Goal: Transaction & Acquisition: Purchase product/service

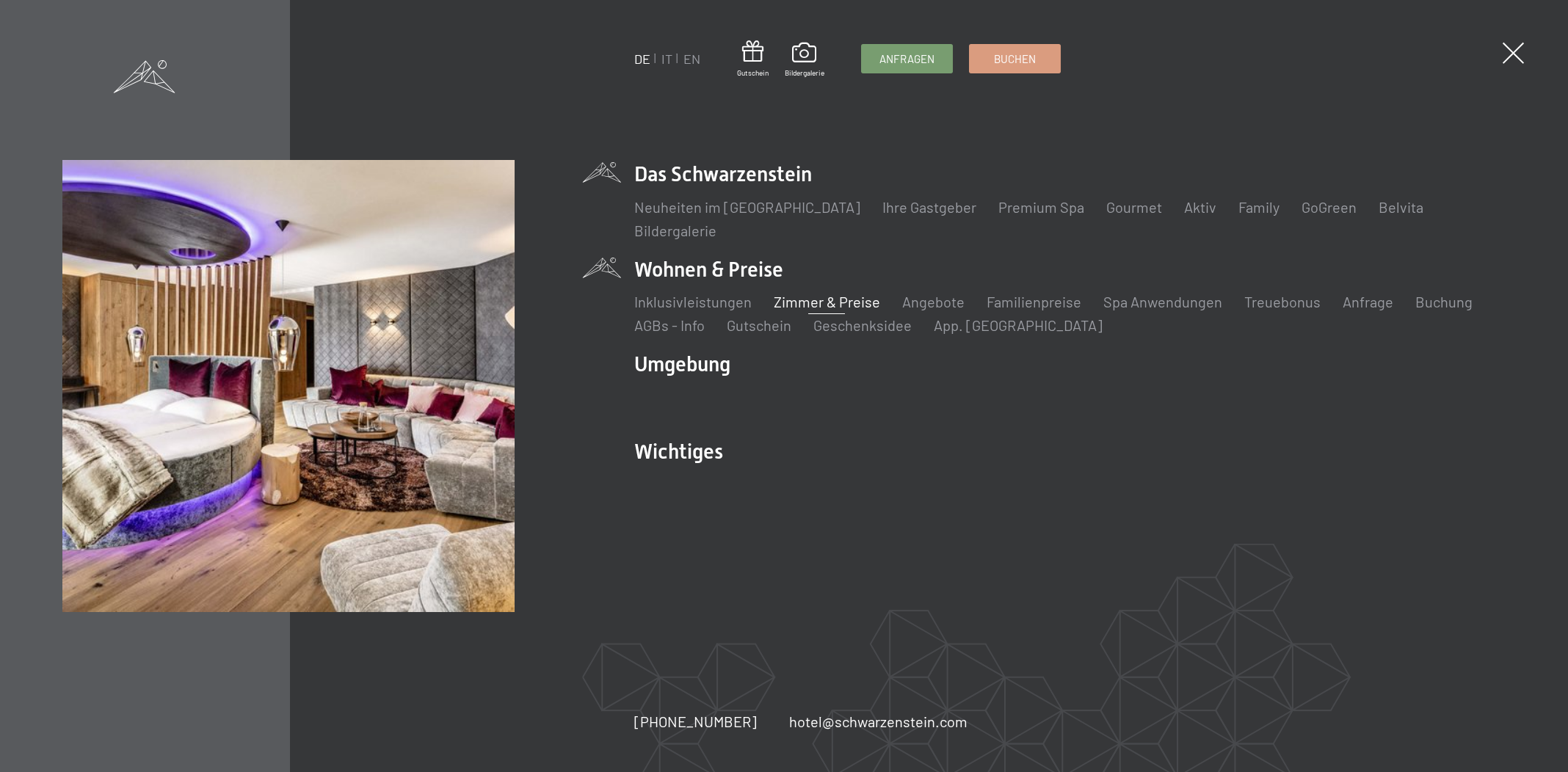
click at [817, 302] on link "Zimmer & Preise" at bounding box center [827, 301] width 106 height 17
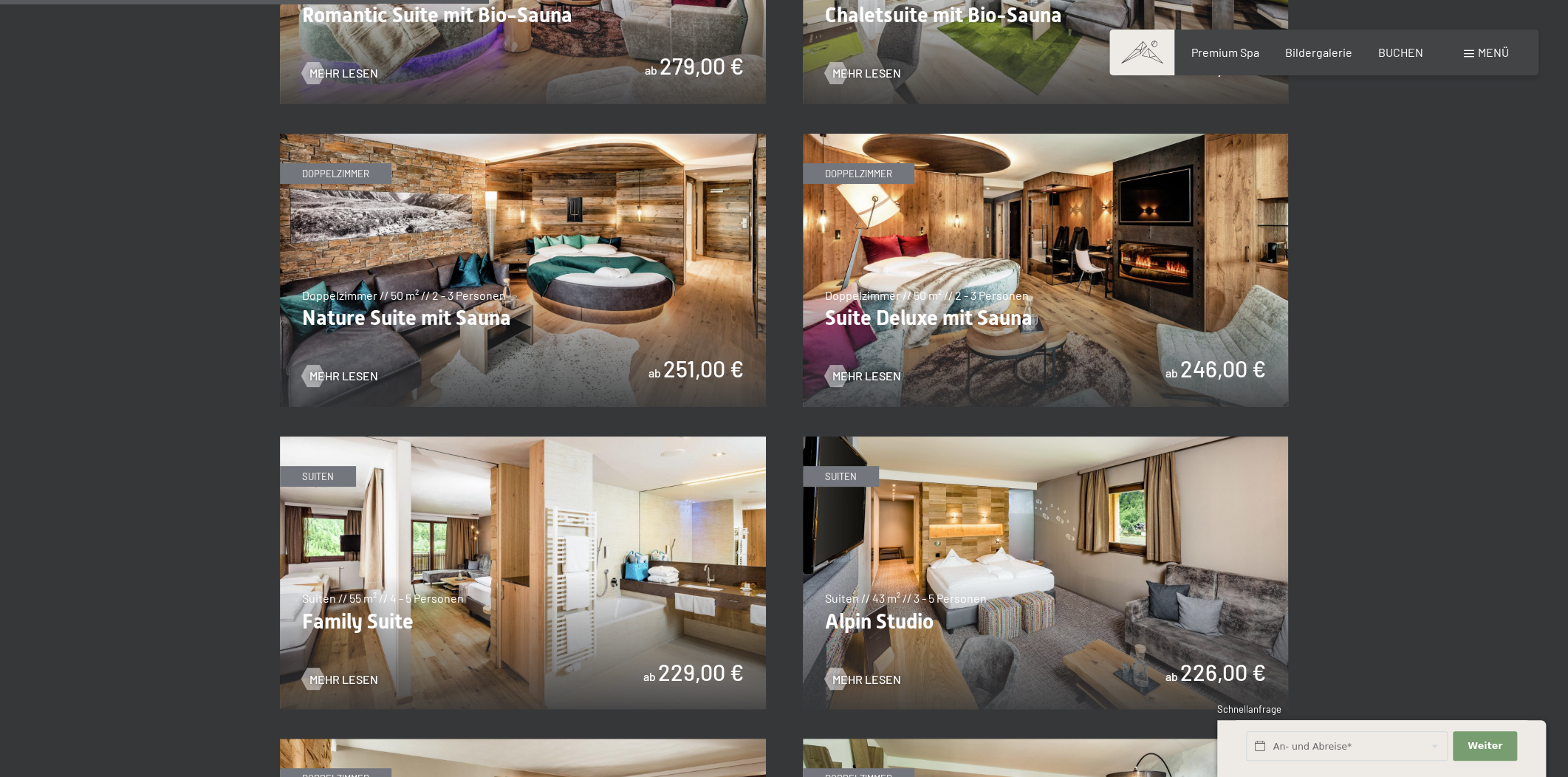
scroll to position [1901, 0]
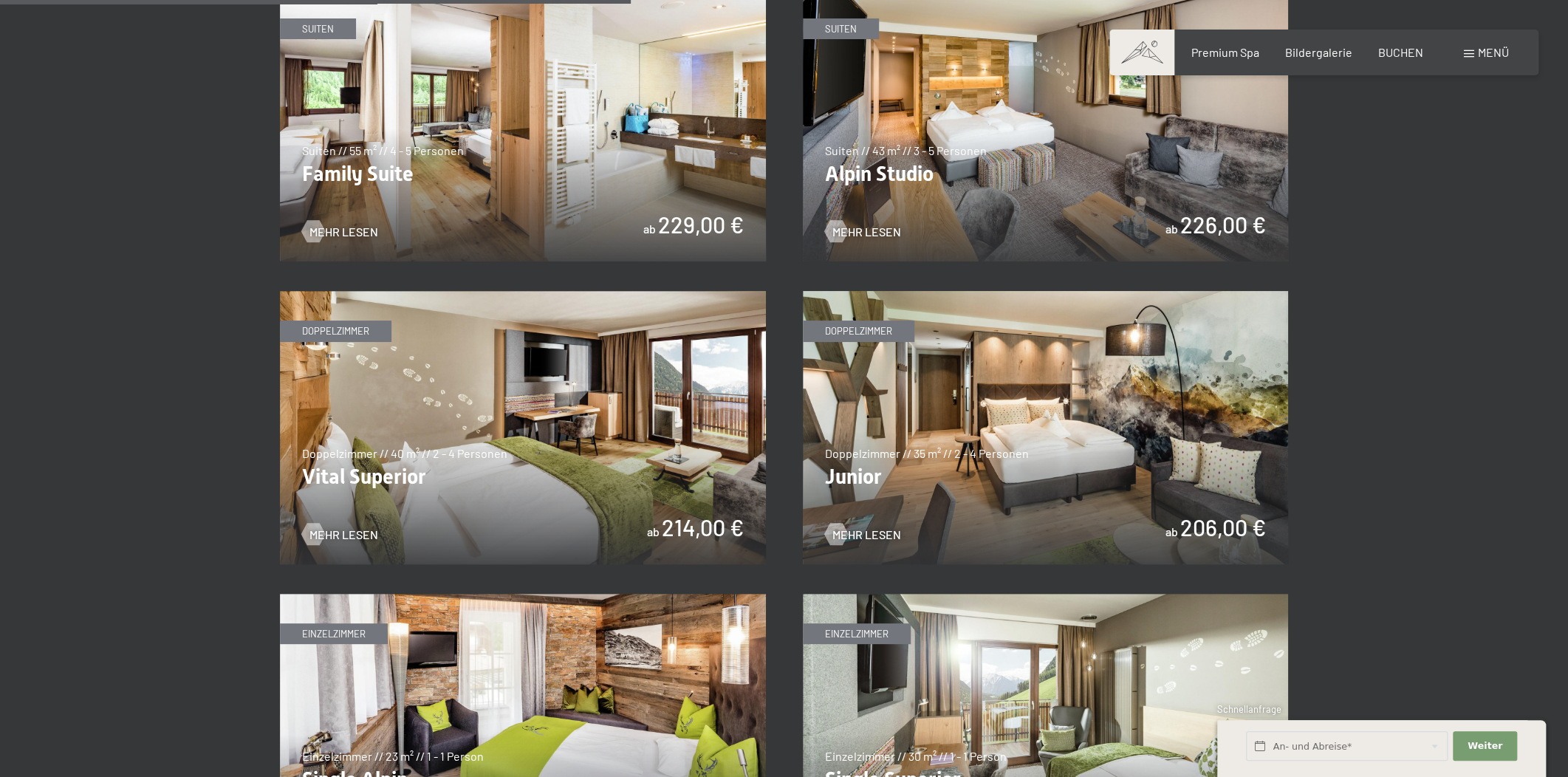
click at [983, 425] on img at bounding box center [1046, 428] width 486 height 273
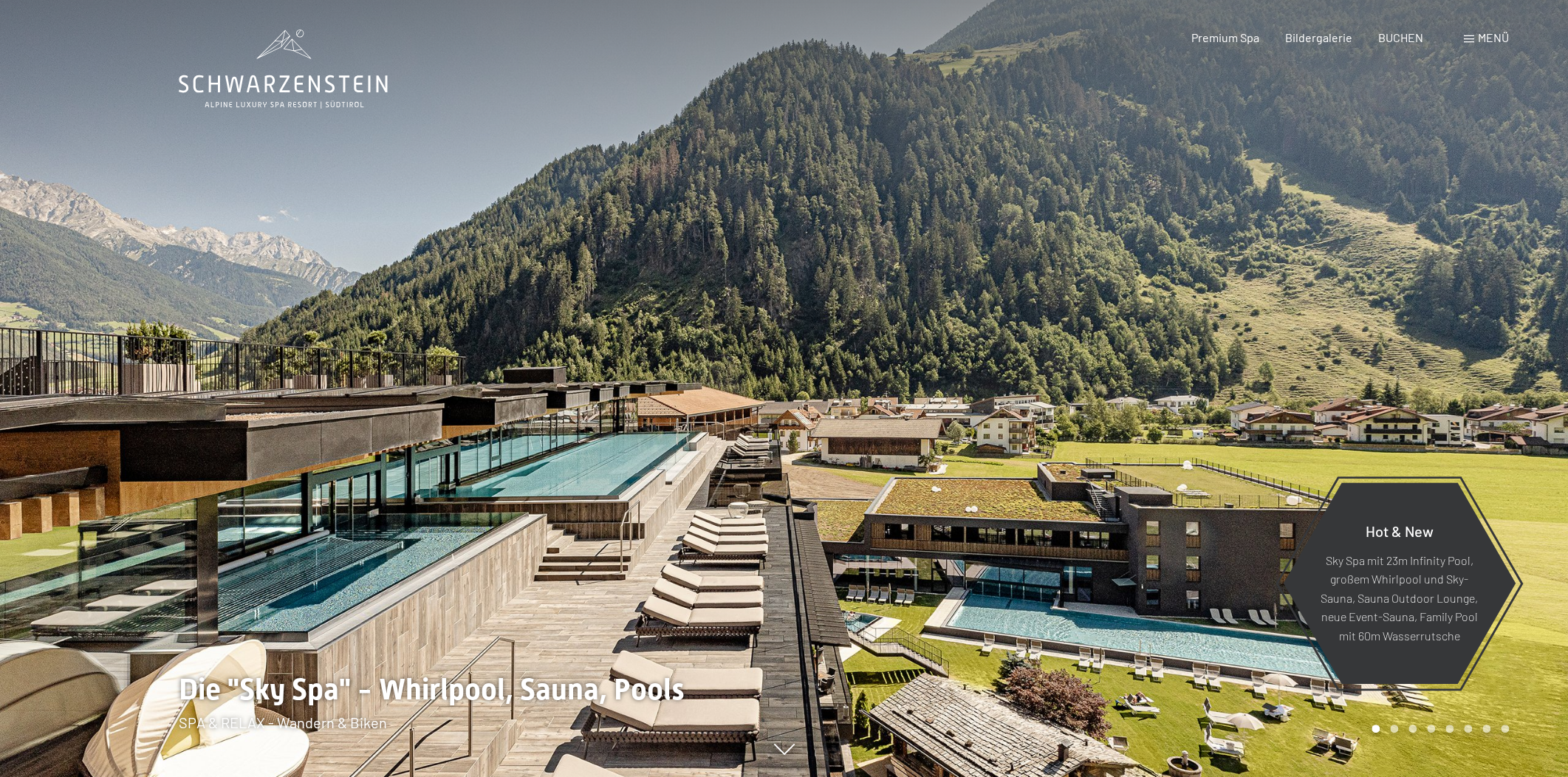
click at [1499, 37] on span "Menü" at bounding box center [1493, 38] width 31 height 14
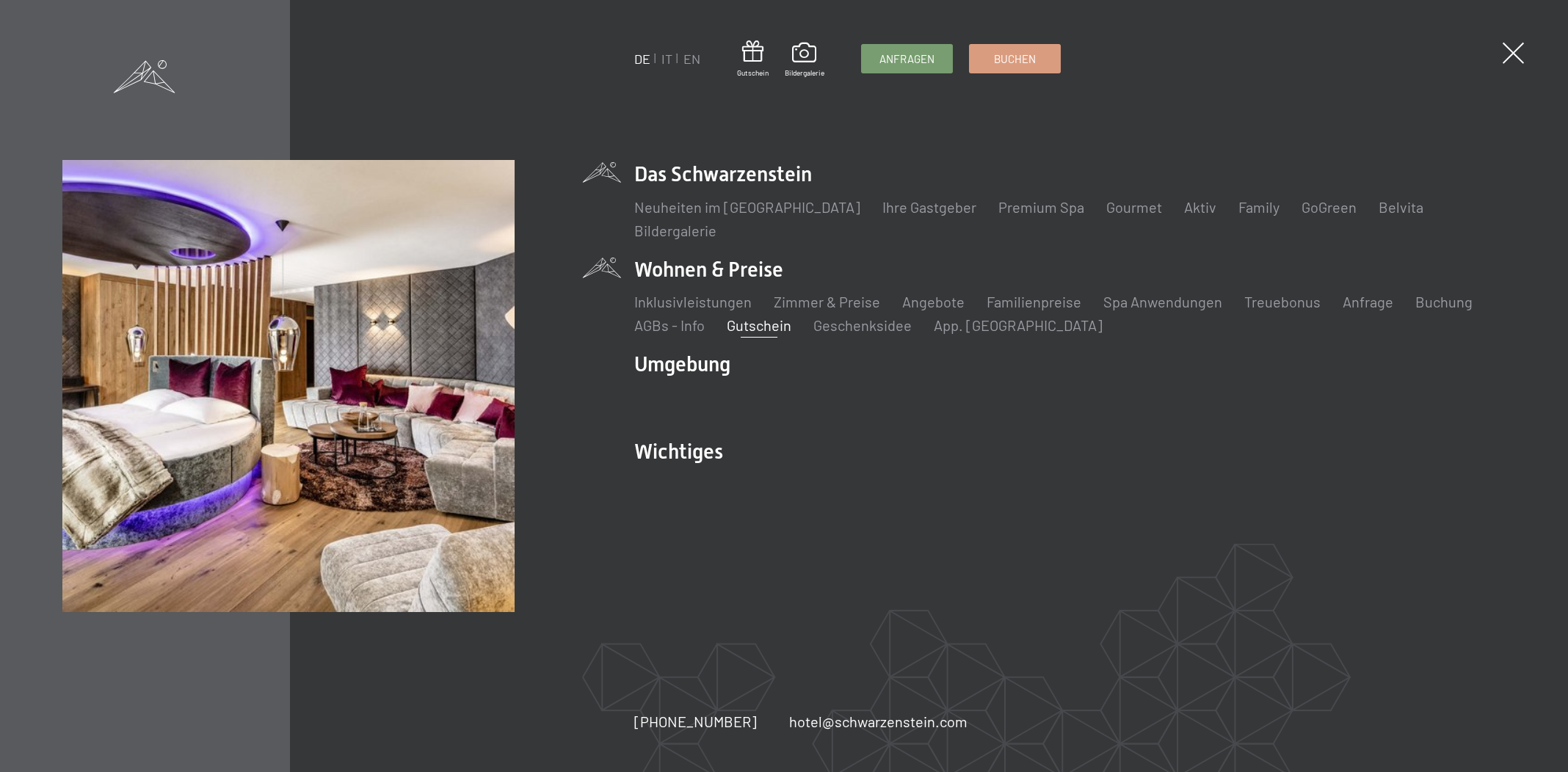
click at [770, 324] on link "Gutschein" at bounding box center [758, 325] width 64 height 17
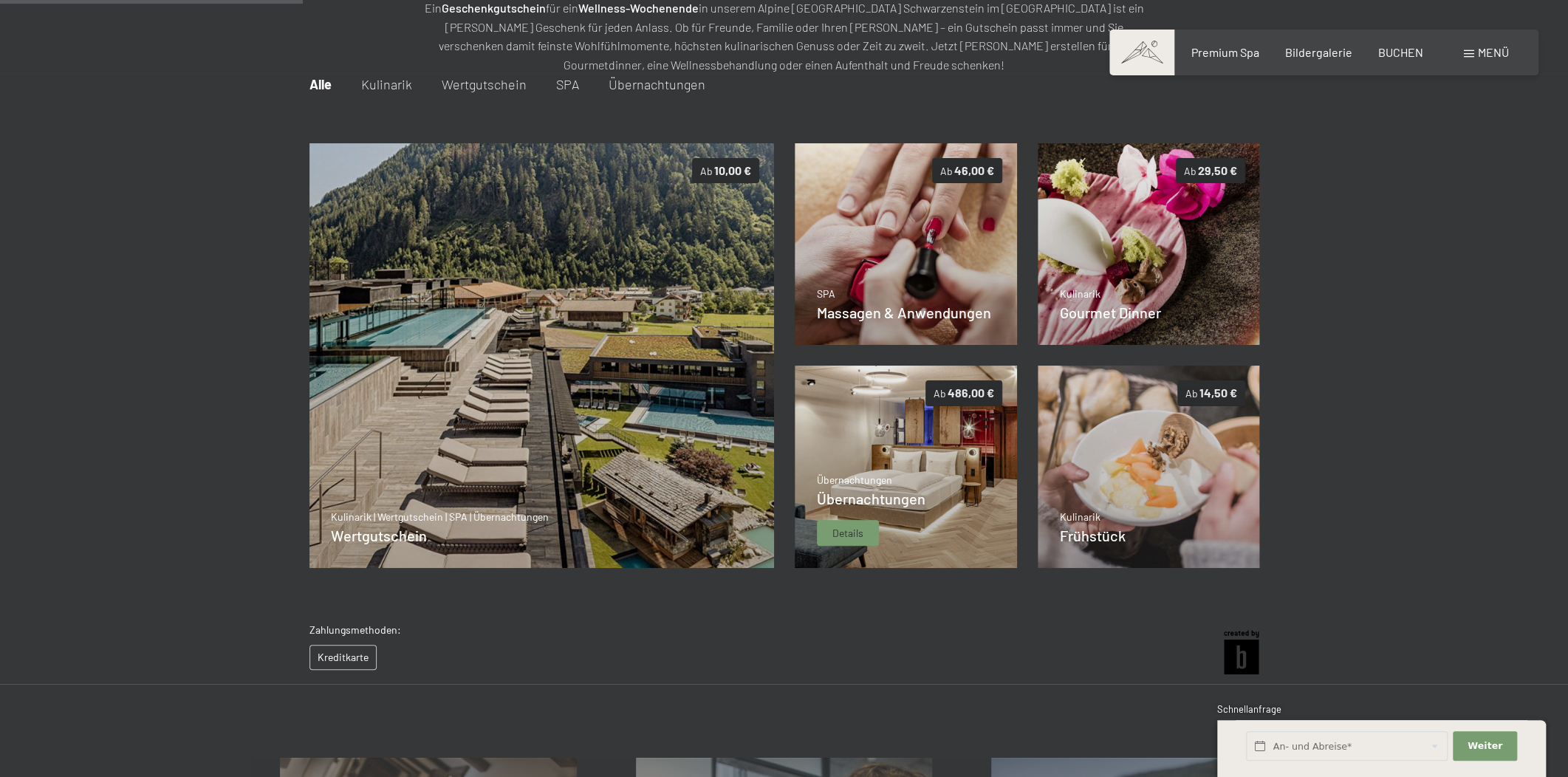
click at [917, 449] on img at bounding box center [906, 466] width 222 height 202
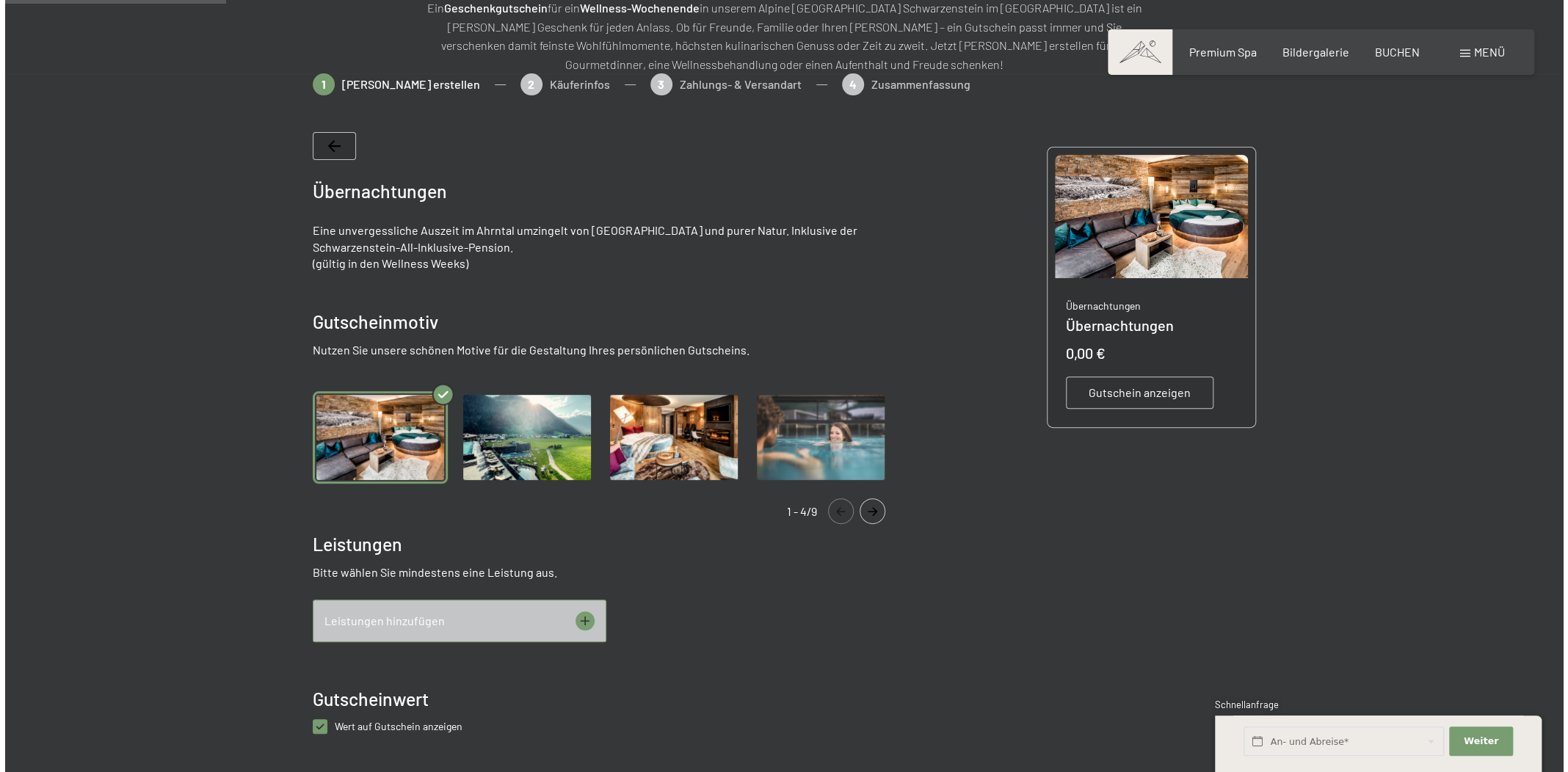
scroll to position [324, 0]
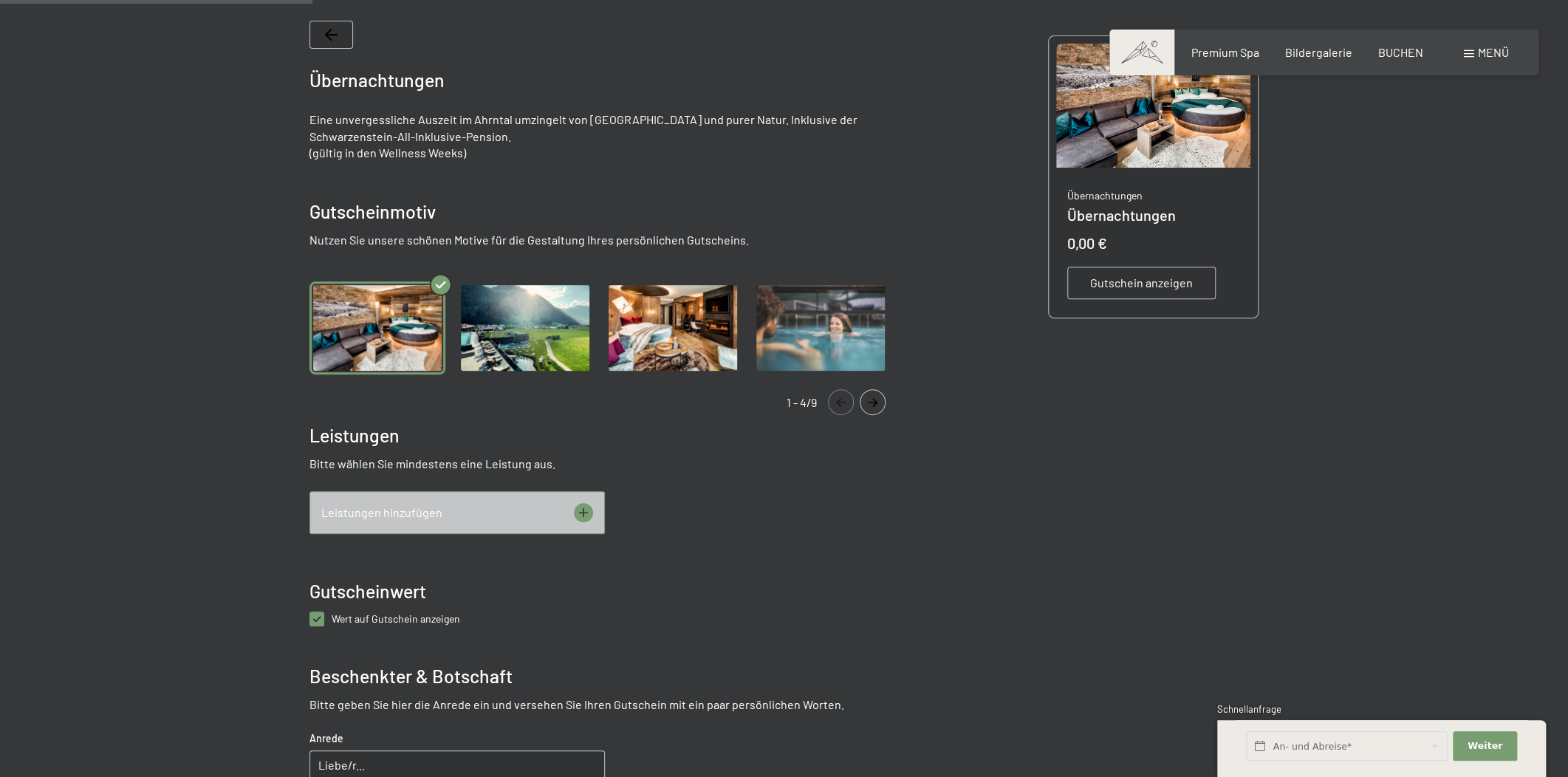
click at [577, 508] on icon at bounding box center [584, 512] width 19 height 19
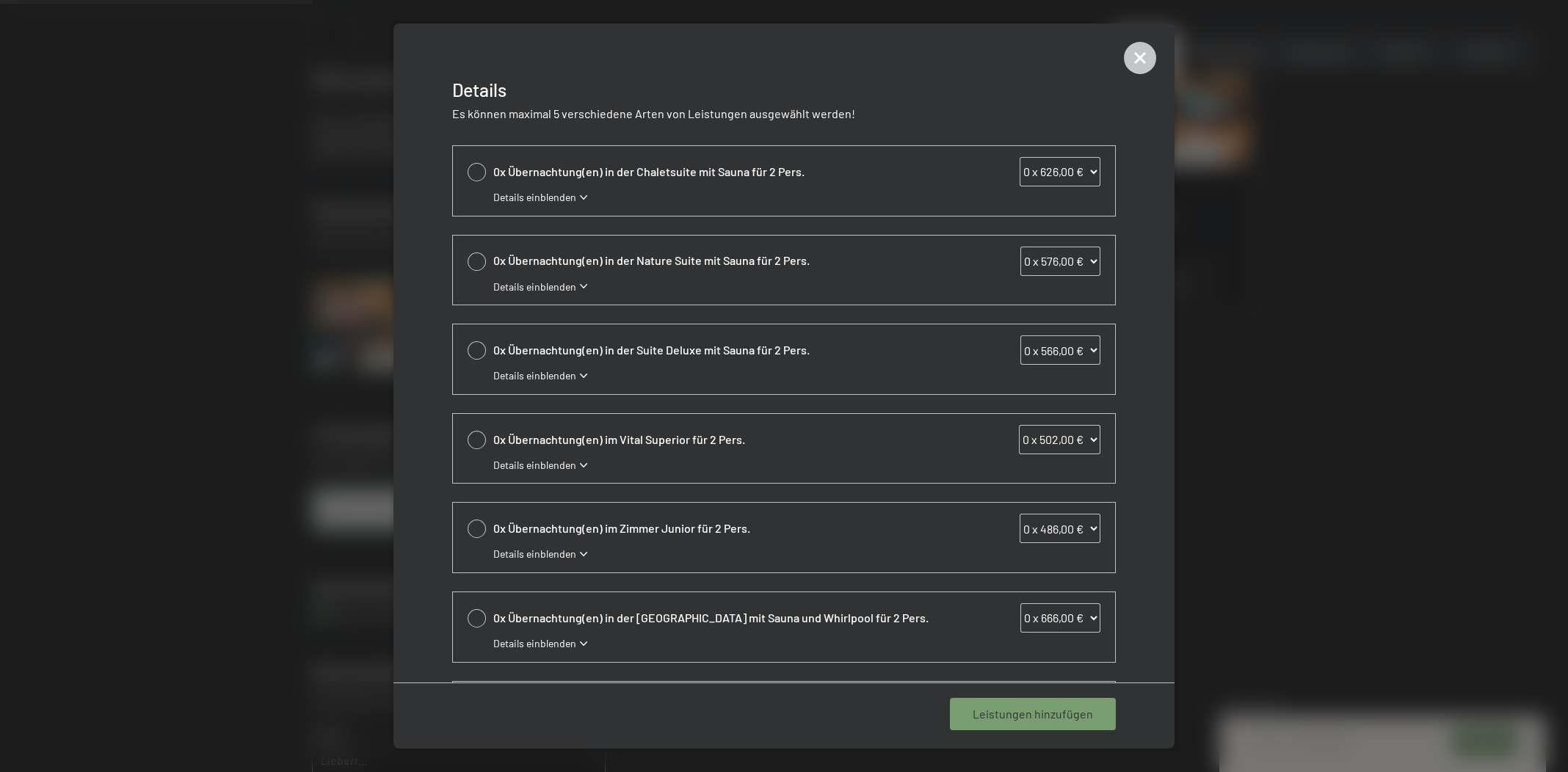
scroll to position [110, 0]
